Goal: Find specific page/section

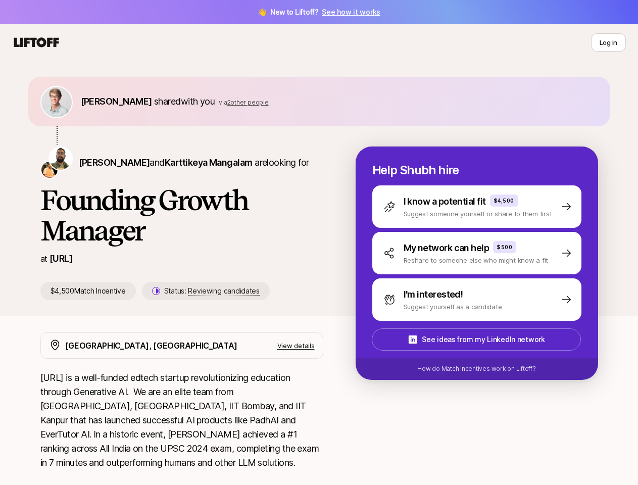
click at [319, 243] on h1 "Founding Growth Manager" at bounding box center [181, 215] width 283 height 61
click at [36, 42] on icon at bounding box center [36, 42] width 49 height 14
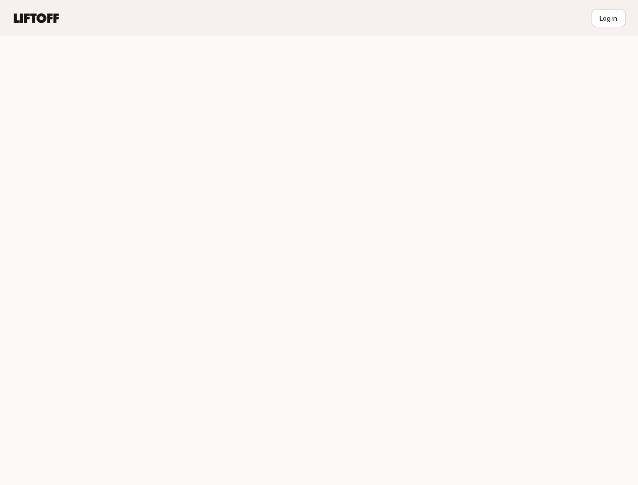
click at [101, 101] on div at bounding box center [319, 260] width 638 height 449
click at [233, 102] on div at bounding box center [319, 260] width 638 height 449
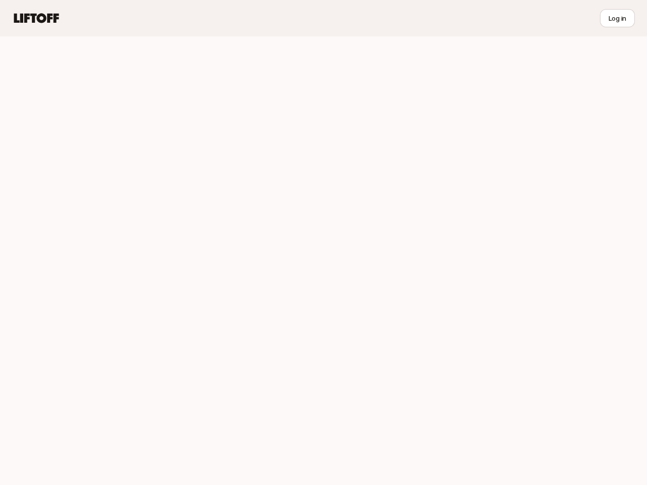
click at [94, 162] on div at bounding box center [323, 260] width 647 height 449
click at [183, 162] on div at bounding box center [323, 260] width 647 height 449
click at [195, 291] on div at bounding box center [323, 260] width 647 height 449
click at [489, 207] on div at bounding box center [323, 260] width 647 height 449
click at [489, 253] on div at bounding box center [323, 260] width 647 height 449
